Goal: Information Seeking & Learning: Check status

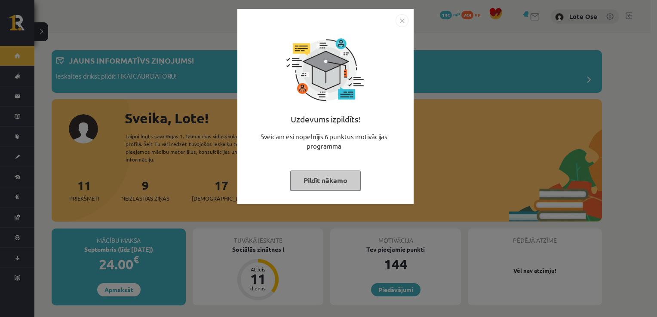
click at [330, 183] on button "Pildīt nākamo" at bounding box center [325, 181] width 71 height 20
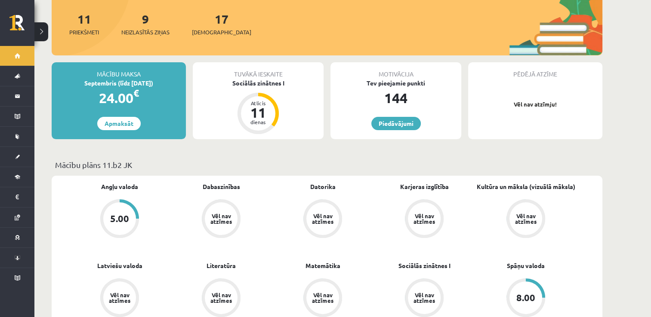
scroll to position [167, 0]
click at [397, 120] on link "Piedāvājumi" at bounding box center [395, 123] width 49 height 13
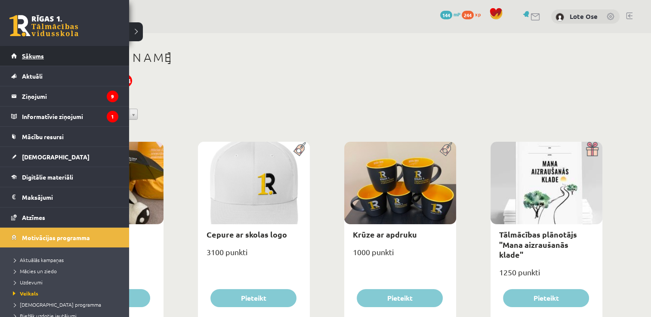
click at [15, 57] on link "Sākums" at bounding box center [64, 56] width 107 height 20
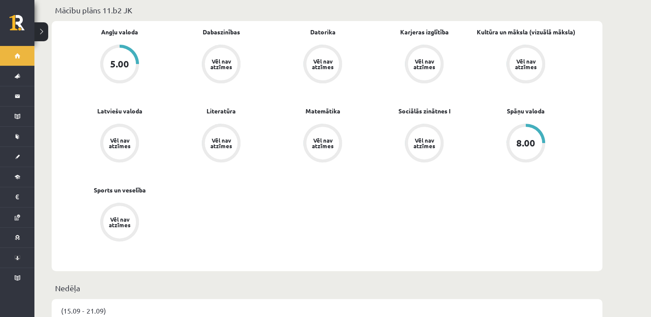
scroll to position [321, 0]
click at [123, 60] on div "5.00" at bounding box center [119, 64] width 19 height 9
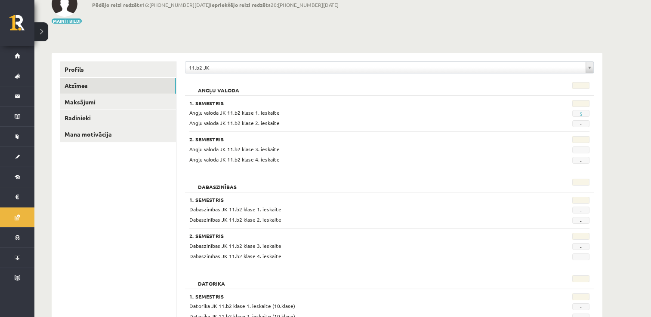
scroll to position [59, 0]
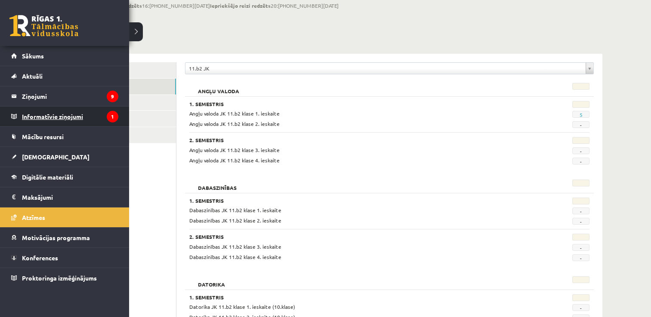
click at [61, 117] on legend "Informatīvie ziņojumi 1" at bounding box center [70, 117] width 96 height 20
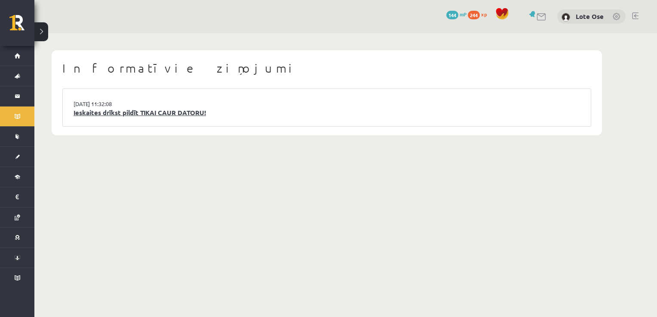
click at [117, 111] on link "Ieskaites drīkst pildīt TIKAI CAUR DATORU!" at bounding box center [327, 113] width 507 height 10
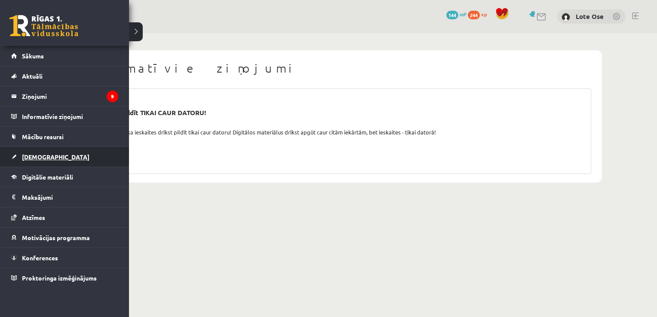
click at [41, 158] on span "[DEMOGRAPHIC_DATA]" at bounding box center [56, 157] width 68 height 8
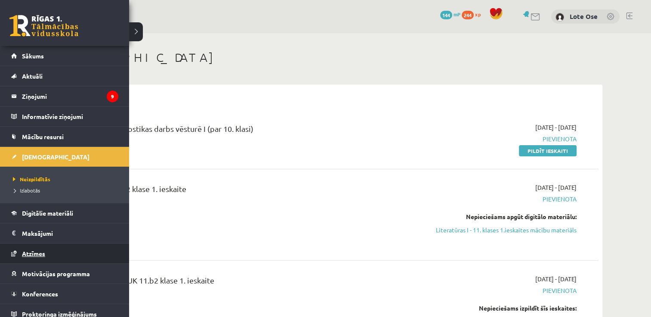
click at [42, 253] on span "Atzīmes" at bounding box center [33, 254] width 23 height 8
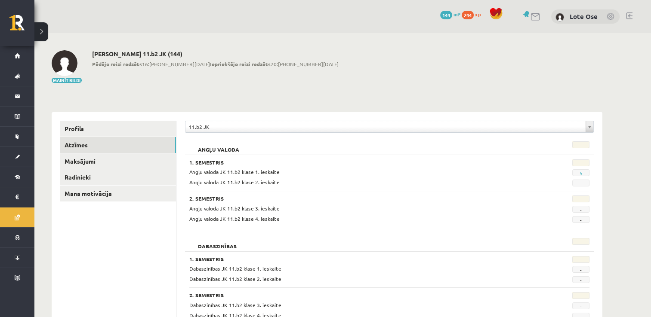
scroll to position [44, 0]
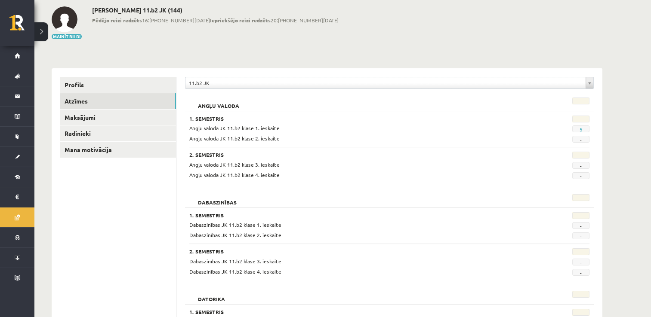
click at [577, 128] on span "5" at bounding box center [580, 129] width 17 height 7
click at [580, 128] on link "5" at bounding box center [580, 129] width 3 height 7
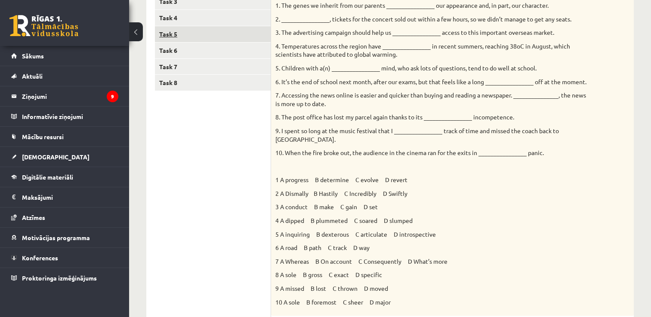
scroll to position [105, 0]
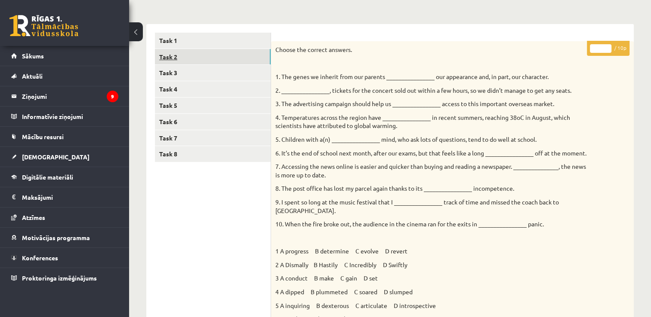
click at [186, 52] on link "Task 2" at bounding box center [213, 57] width 116 height 16
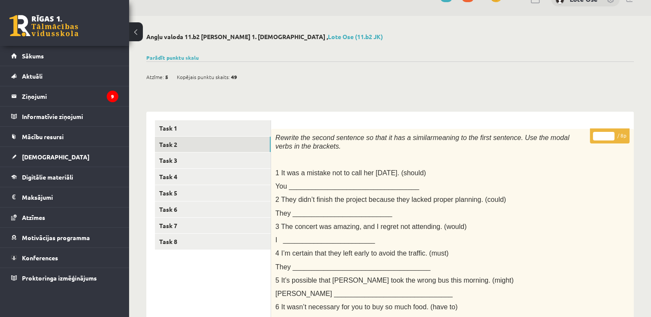
scroll to position [0, 0]
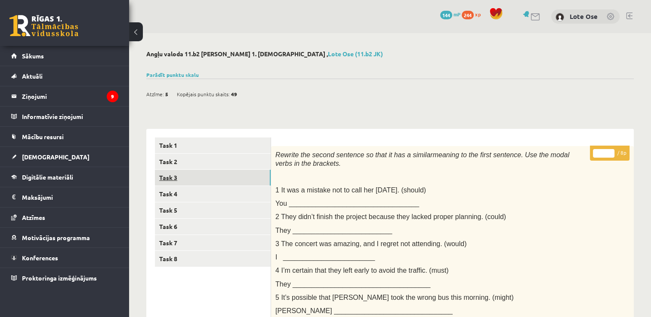
click at [177, 175] on link "Task 3" at bounding box center [213, 178] width 116 height 16
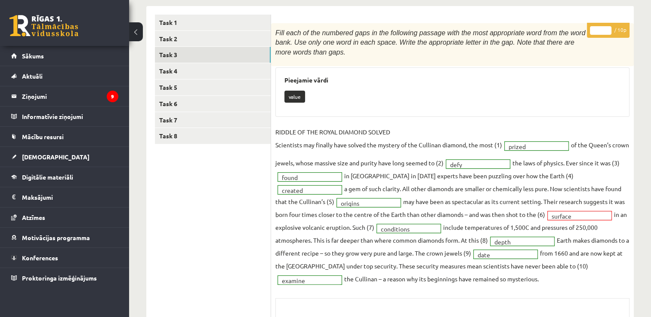
scroll to position [121, 0]
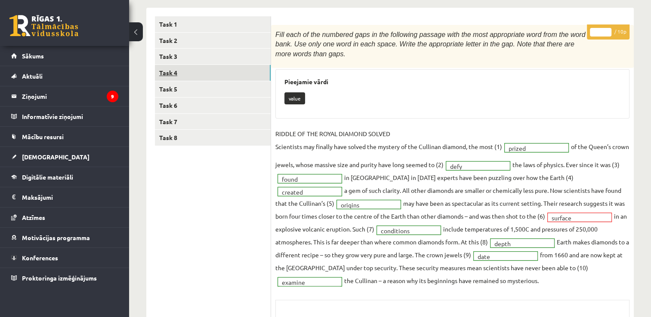
click at [174, 73] on link "Task 4" at bounding box center [213, 73] width 116 height 16
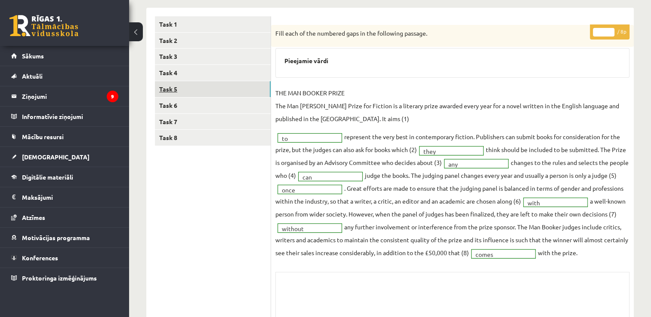
click at [167, 94] on link "Task 5" at bounding box center [213, 89] width 116 height 16
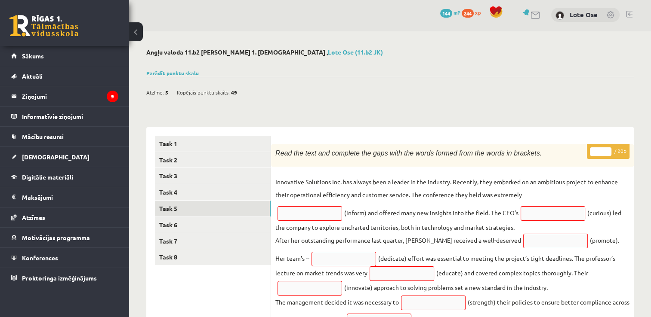
scroll to position [0, 0]
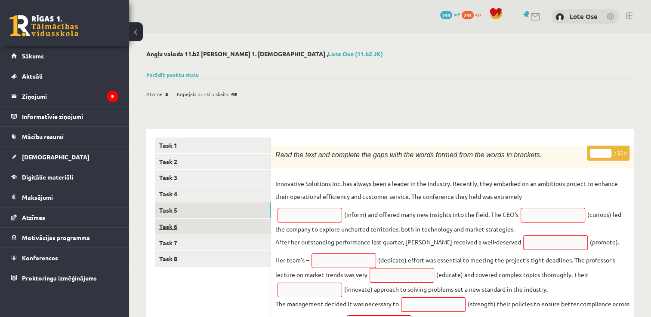
click at [173, 224] on link "Task 6" at bounding box center [213, 227] width 116 height 16
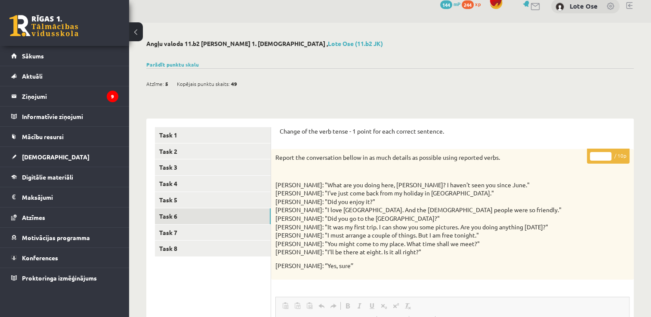
scroll to position [10, 0]
click at [181, 234] on link "Task 7" at bounding box center [213, 233] width 116 height 16
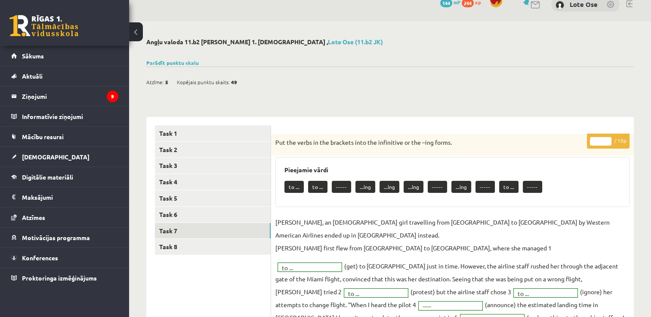
scroll to position [11, 0]
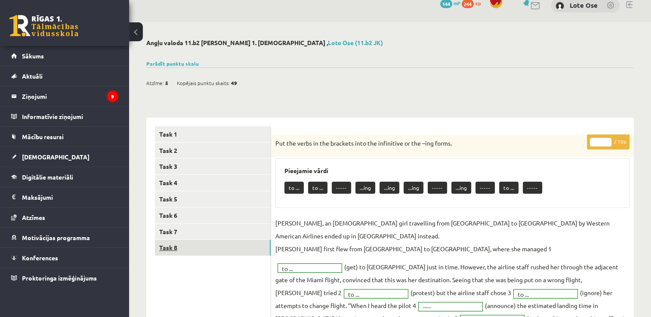
click at [182, 251] on link "Task 8" at bounding box center [213, 248] width 116 height 16
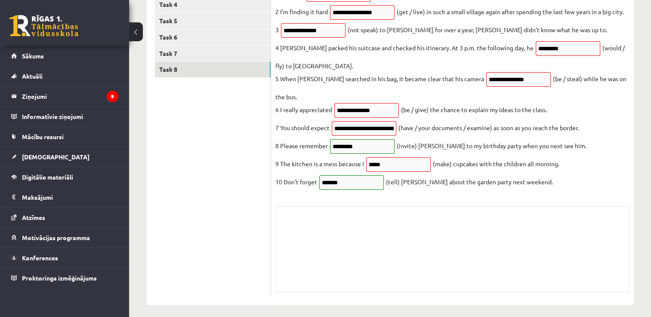
scroll to position [0, 0]
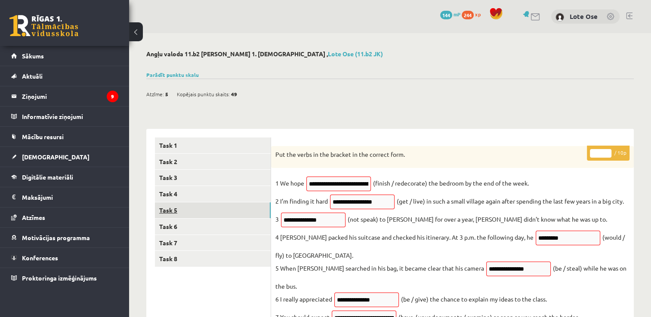
click at [167, 211] on link "Task 5" at bounding box center [213, 211] width 116 height 16
